Goal: Find specific page/section: Find specific page/section

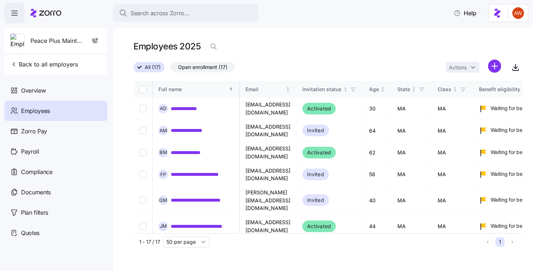
click at [68, 66] on span "Back to all employers" at bounding box center [44, 64] width 68 height 9
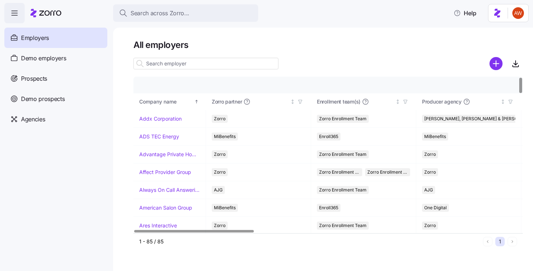
click at [176, 66] on input at bounding box center [205, 64] width 145 height 12
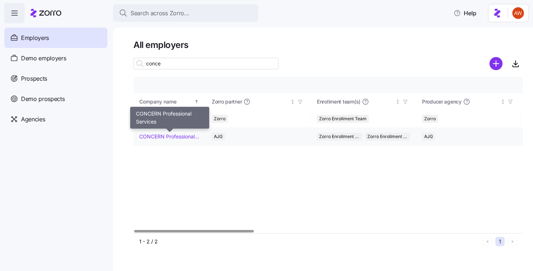
type input "conce"
click at [168, 136] on link "CONCERN Professional Services" at bounding box center [169, 136] width 61 height 7
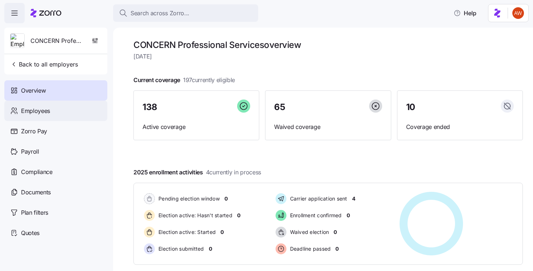
click at [73, 108] on div "Employees" at bounding box center [55, 110] width 103 height 20
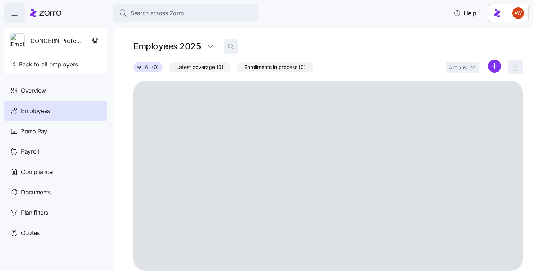
click at [233, 49] on icon "button" at bounding box center [230, 46] width 7 height 7
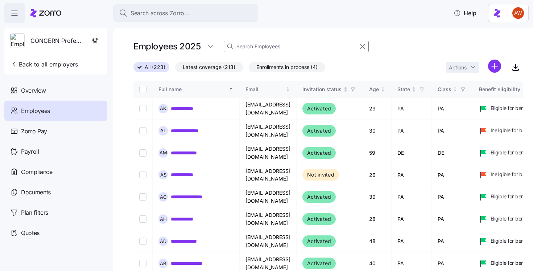
click at [239, 46] on input at bounding box center [296, 47] width 145 height 12
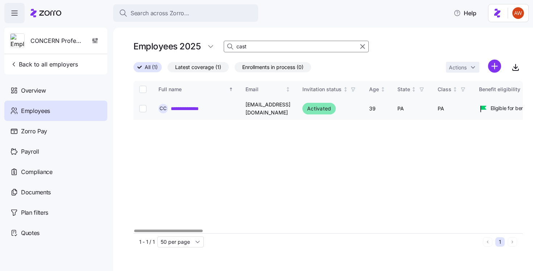
type input "cast"
click at [194, 110] on link "**********" at bounding box center [190, 108] width 38 height 7
